Goal: Transaction & Acquisition: Book appointment/travel/reservation

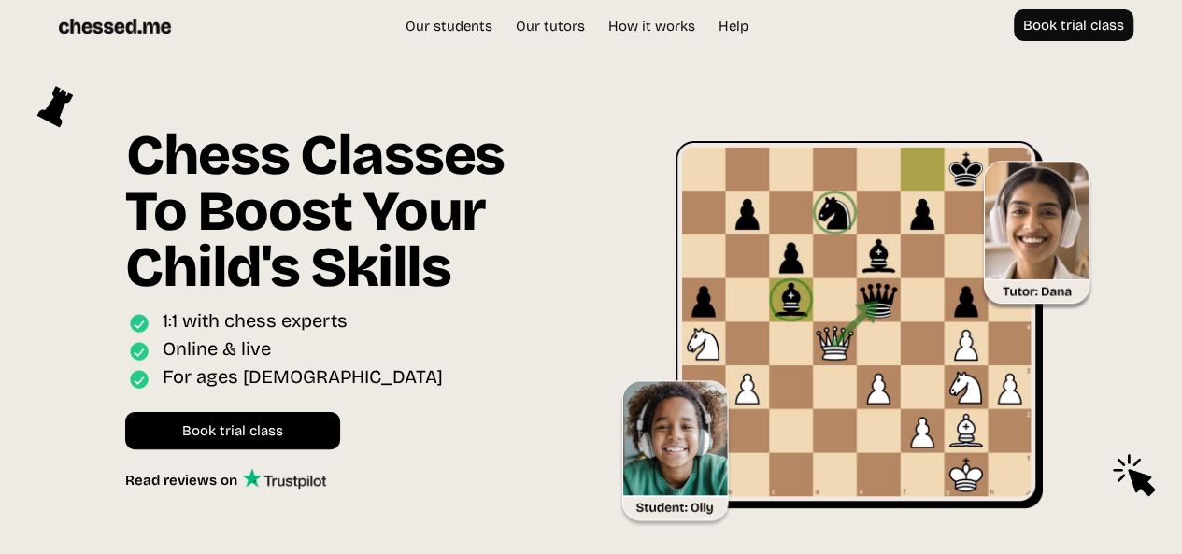
scroll to position [4929, 0]
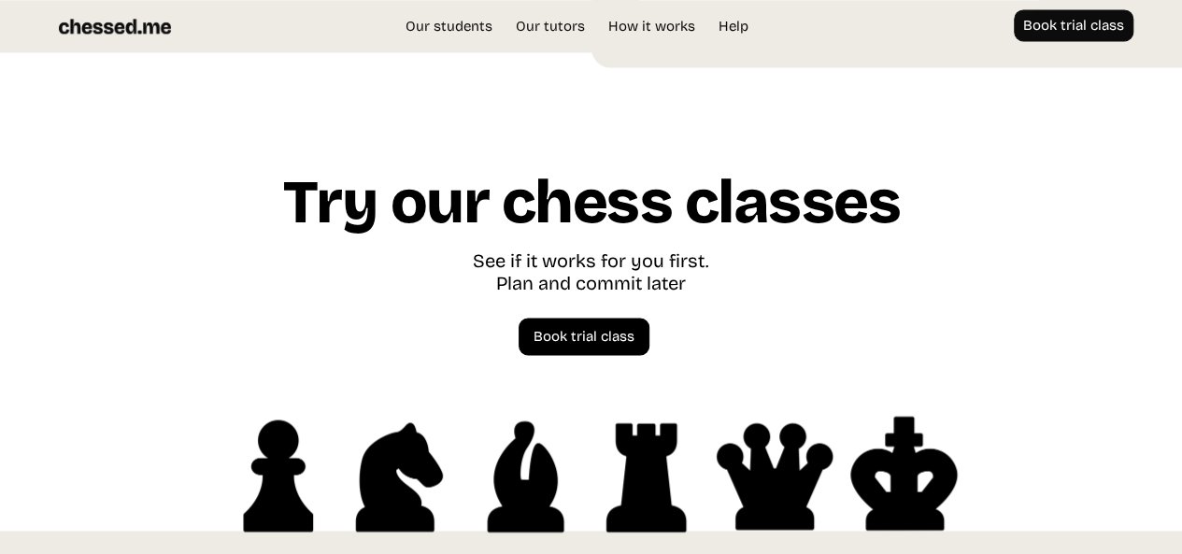
drag, startPoint x: 21, startPoint y: 407, endPoint x: 167, endPoint y: 411, distance: 146.7
copy link "[EMAIL_ADDRESS][DOMAIN_NAME]"
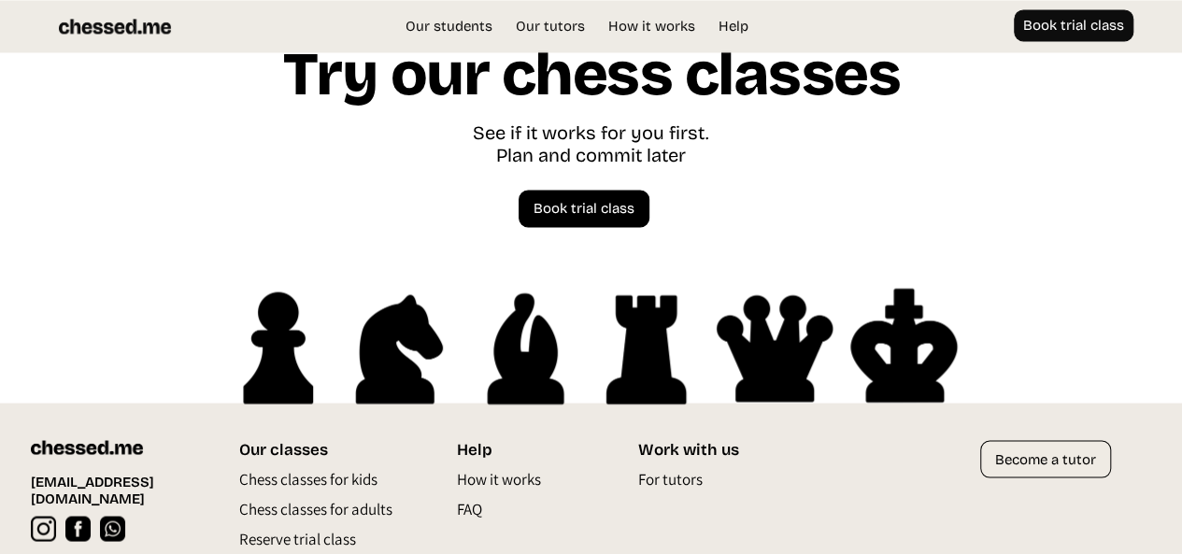
click at [860, 188] on div "Try our chess classes See if it works for you first. Plan and commit later Spea…" at bounding box center [591, 222] width 897 height 361
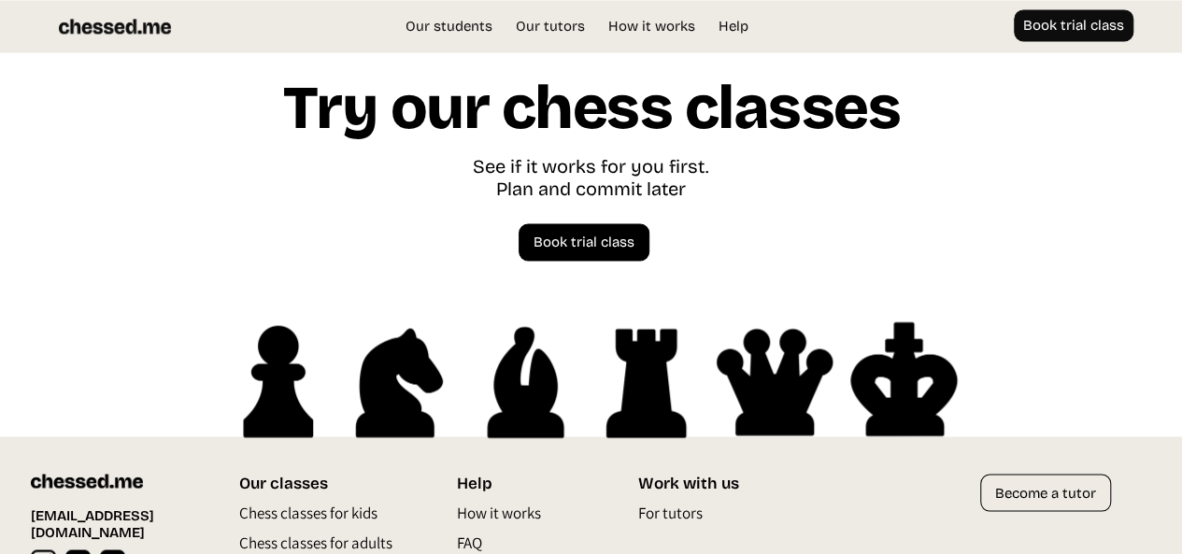
scroll to position [5020, 0]
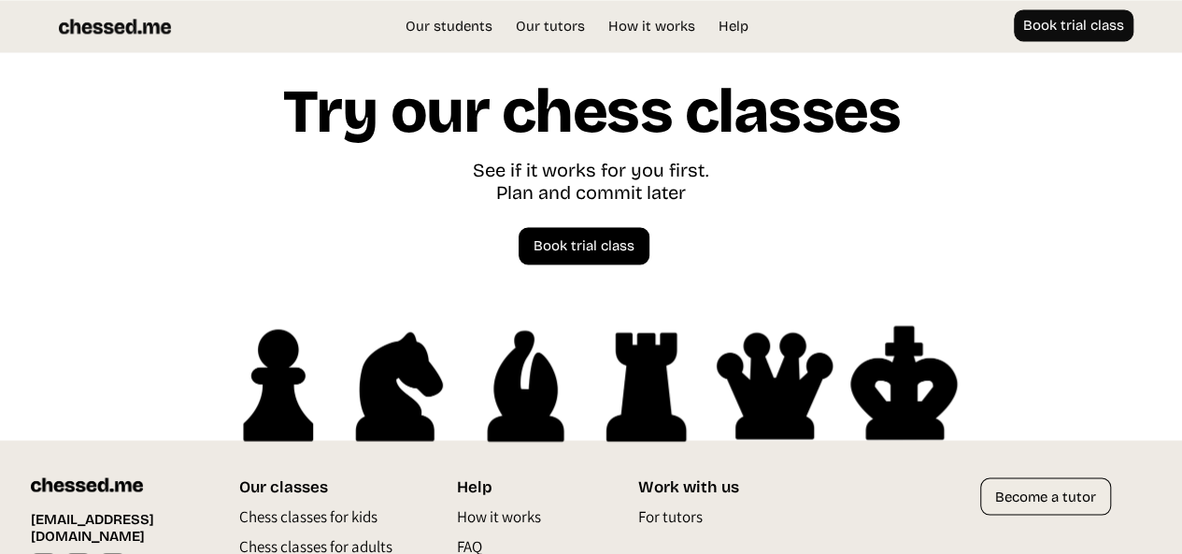
click at [101, 477] on img at bounding box center [87, 484] width 112 height 15
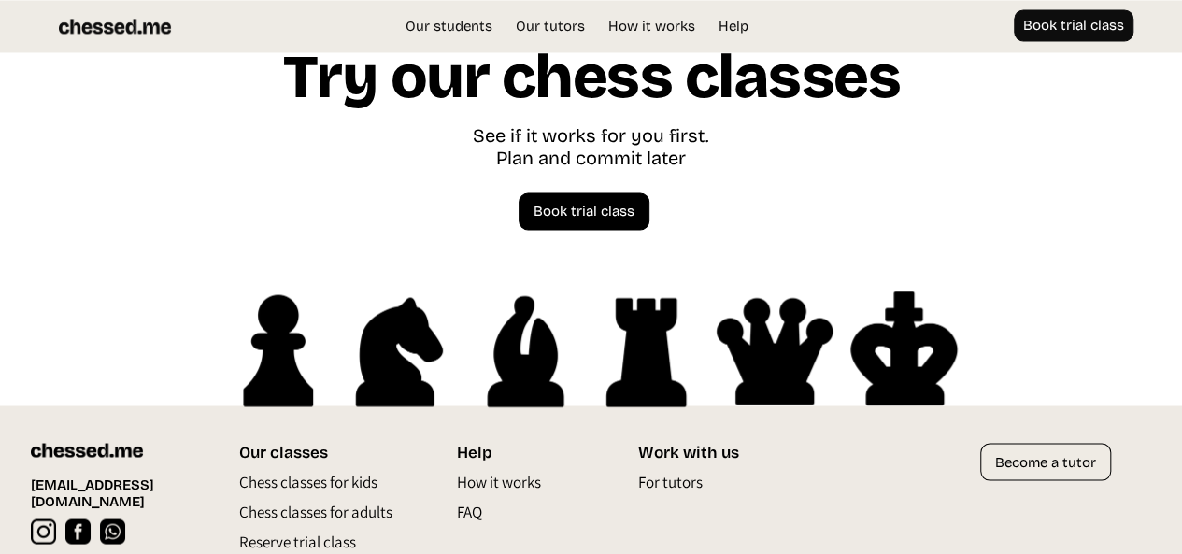
scroll to position [5058, 0]
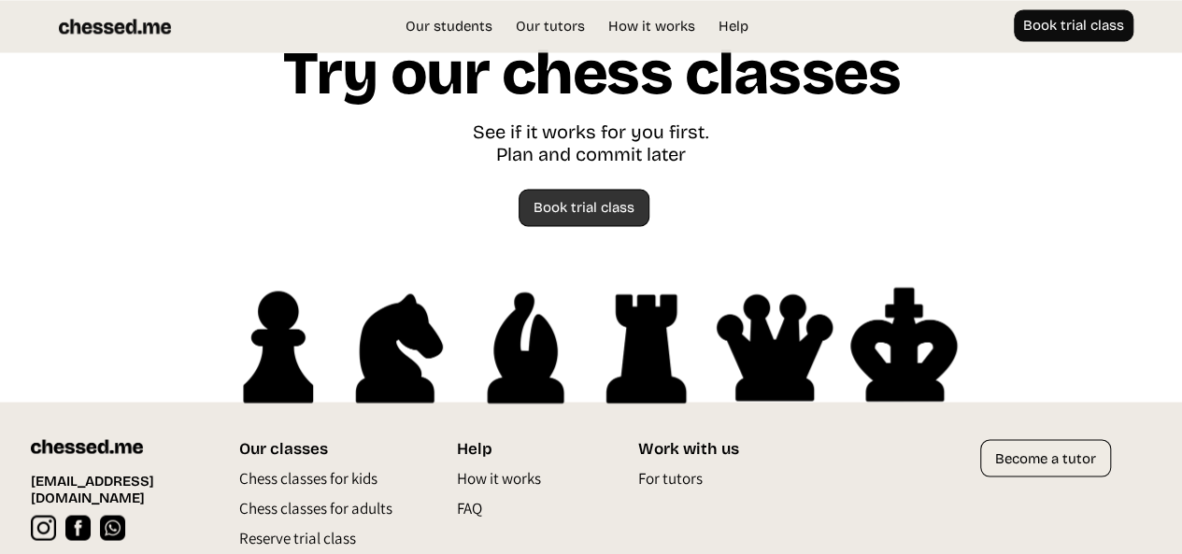
click at [561, 189] on link "Book trial class" at bounding box center [584, 207] width 131 height 37
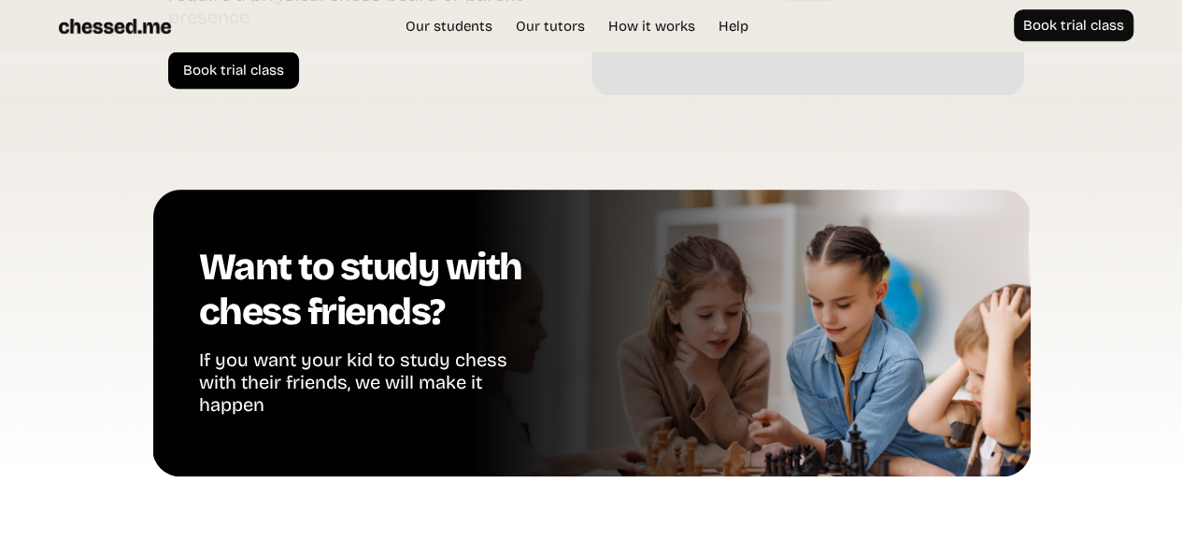
scroll to position [4019, 0]
